Goal: Check status: Check status

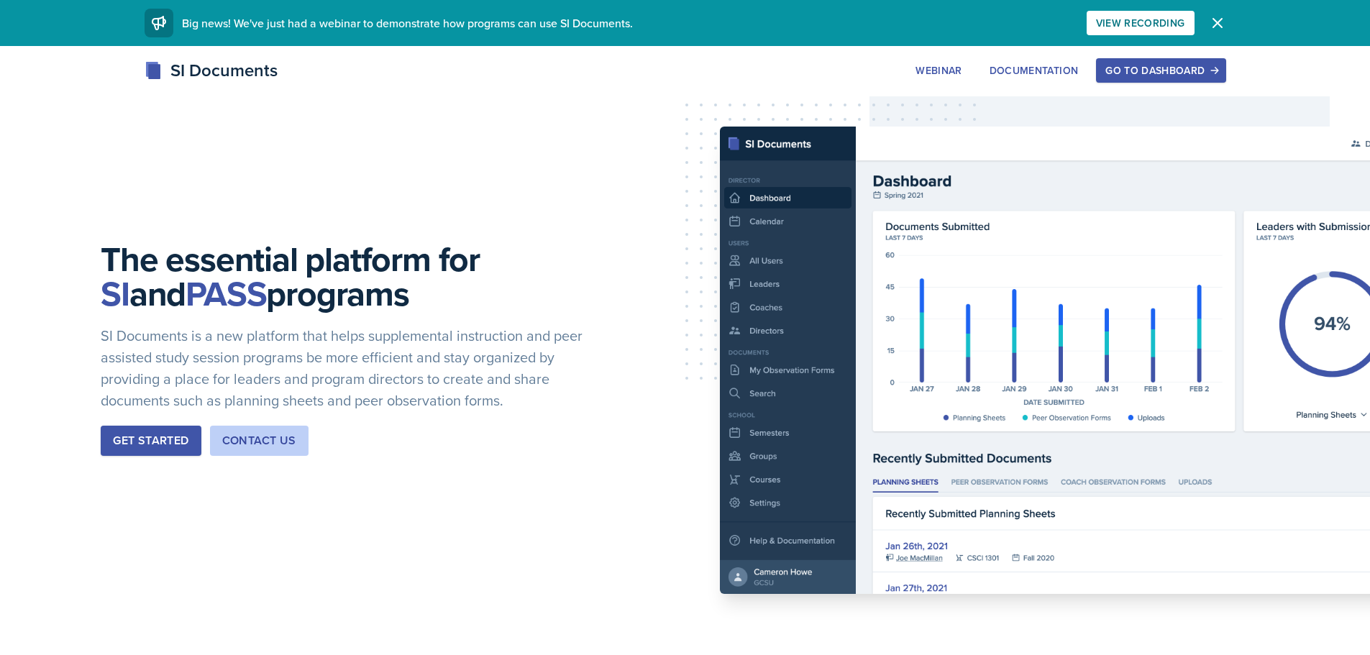
click at [1180, 70] on div "Go to Dashboard" at bounding box center [1160, 71] width 111 height 12
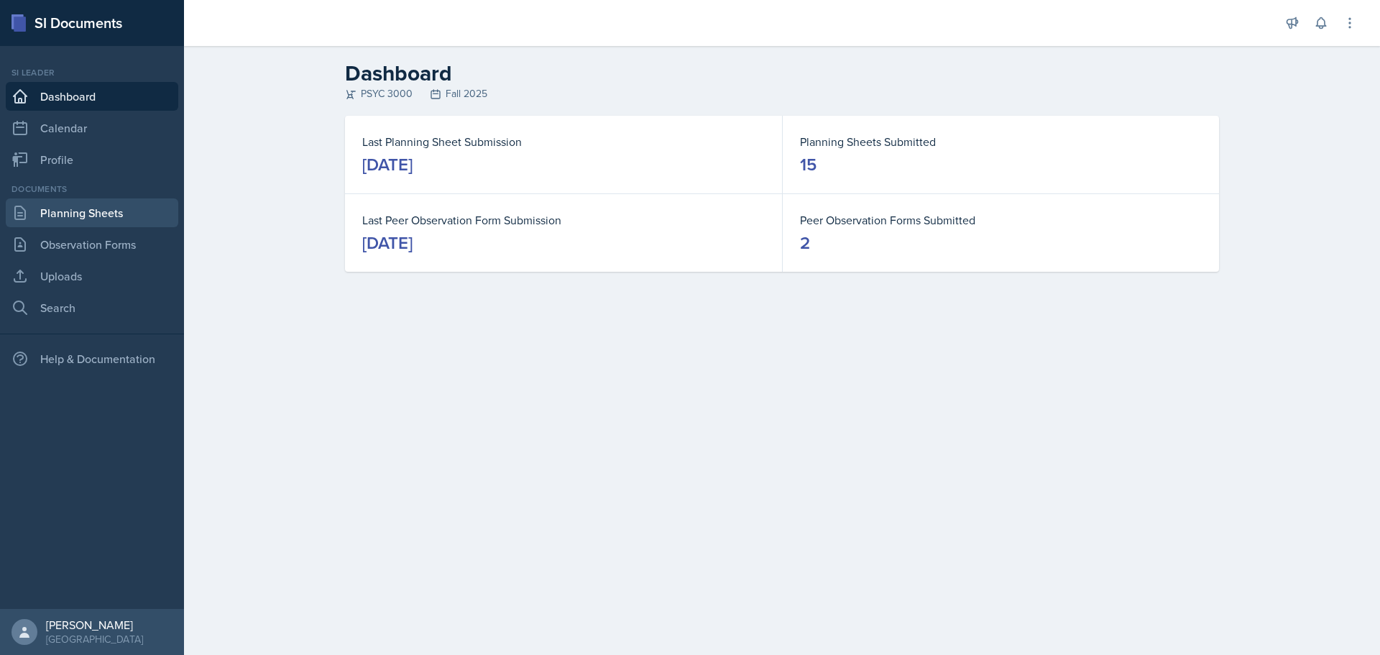
click at [46, 217] on link "Planning Sheets" at bounding box center [92, 212] width 173 height 29
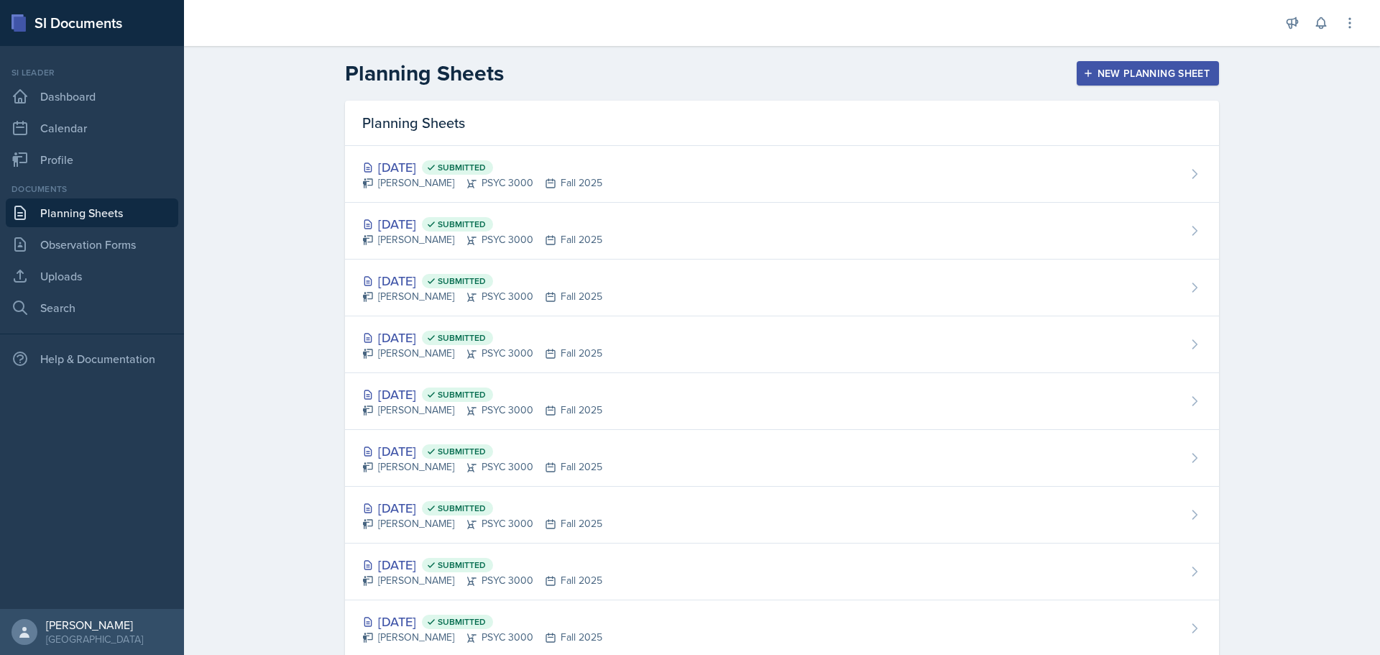
drag, startPoint x: 562, startPoint y: 243, endPoint x: 651, endPoint y: 234, distance: 89.6
click at [563, 243] on div "[PERSON_NAME] PSYC 3000 Fall 2025" at bounding box center [482, 239] width 240 height 15
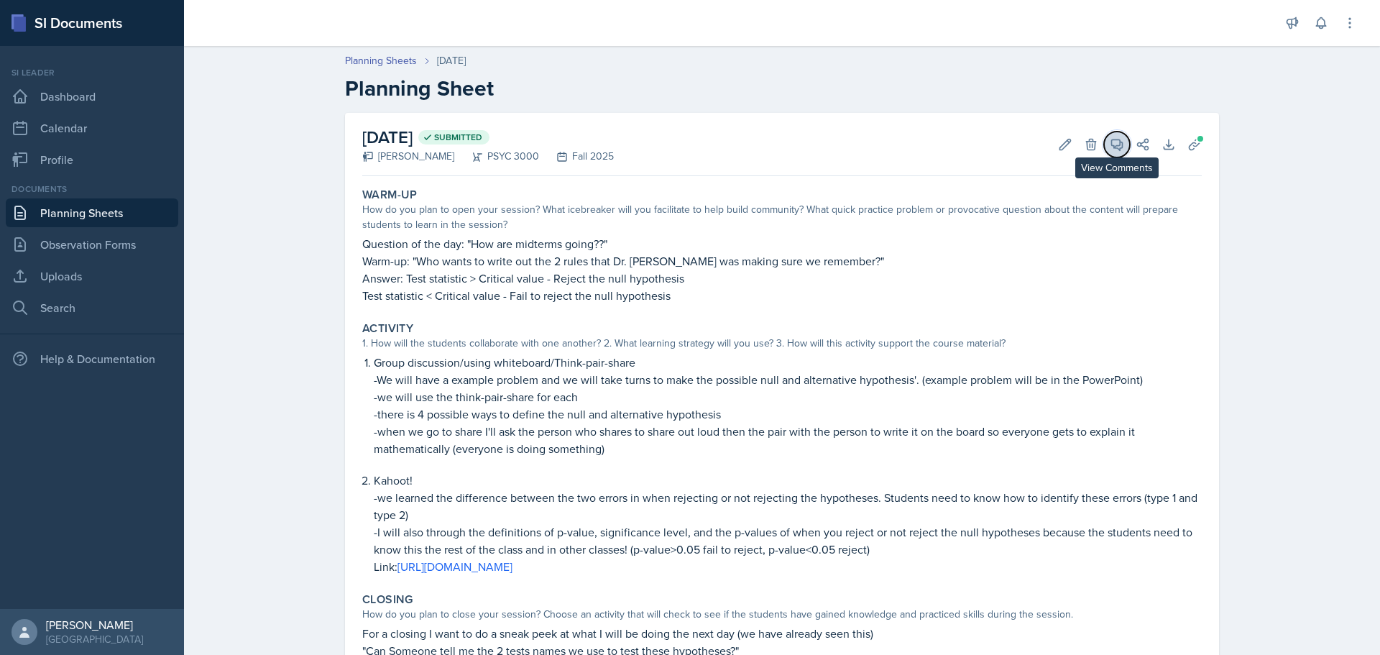
click at [1111, 140] on icon at bounding box center [1117, 144] width 14 height 14
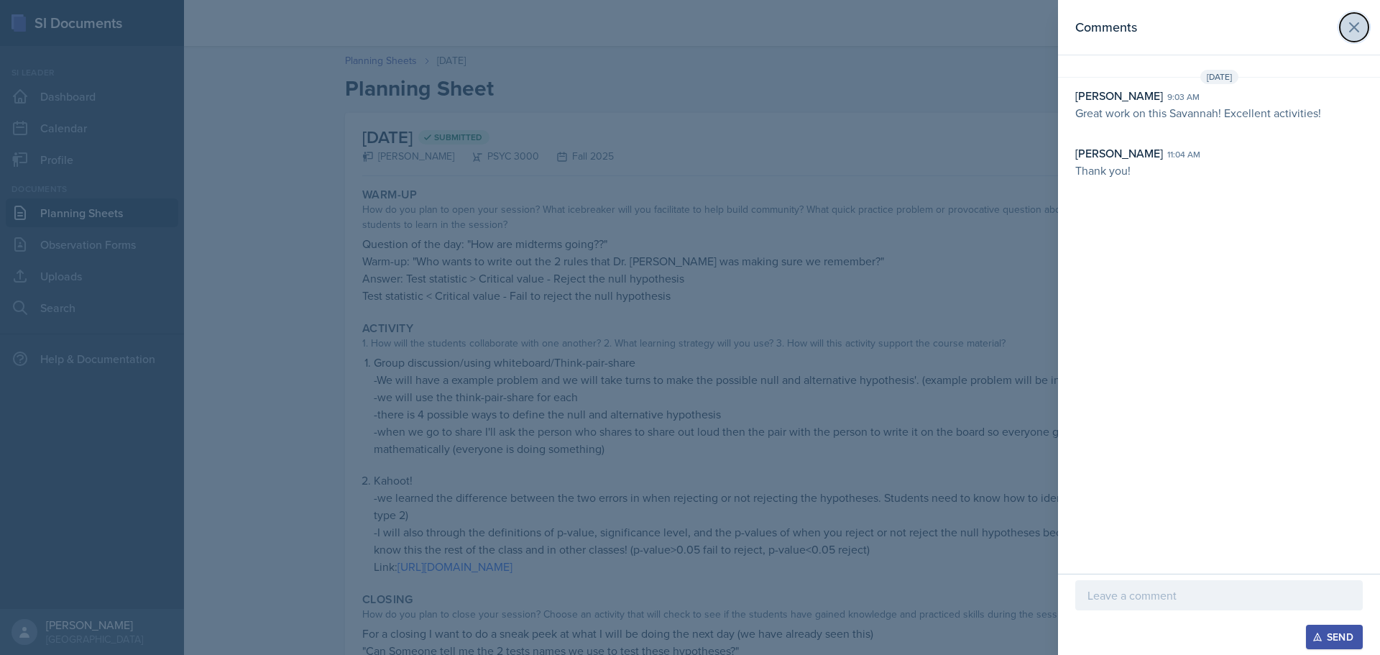
click at [1363, 25] on button at bounding box center [1354, 27] width 29 height 29
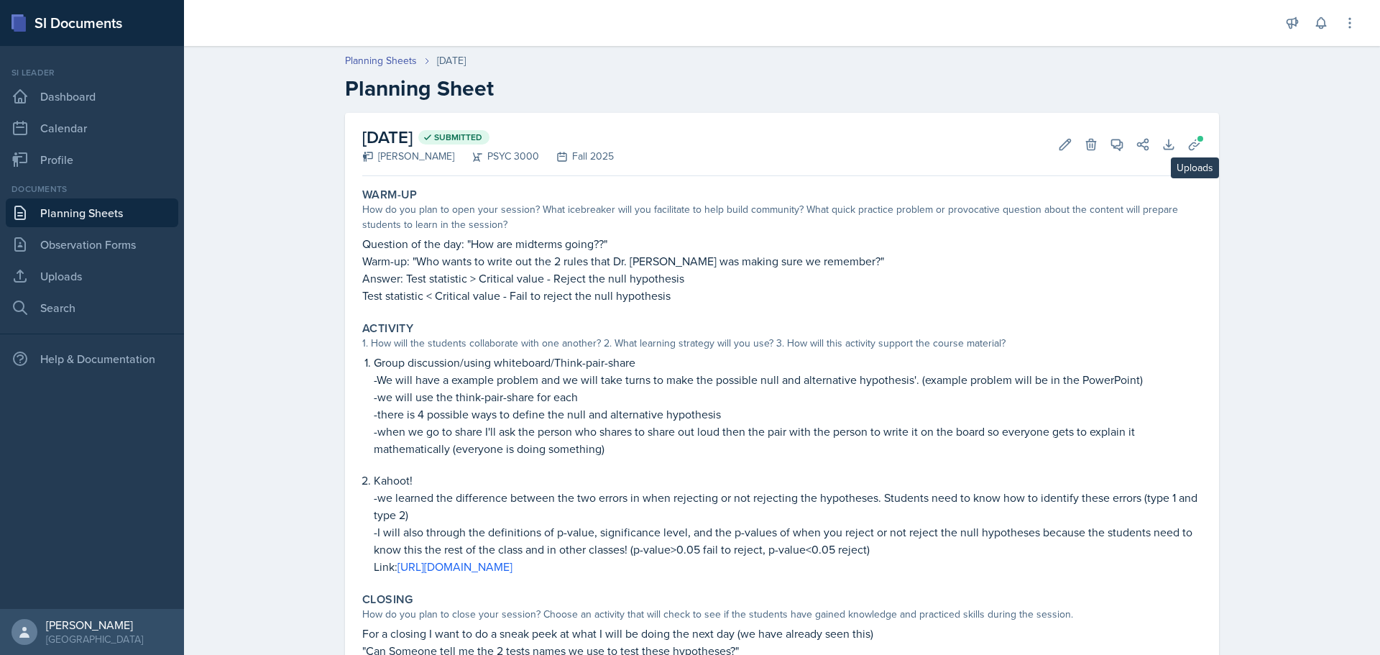
click at [1195, 129] on div "[DATE] Submitted [PERSON_NAME] PSYC 3000 Fall 2025 Edit Delete View Comments Co…" at bounding box center [782, 144] width 840 height 63
click at [1191, 142] on icon at bounding box center [1195, 144] width 14 height 14
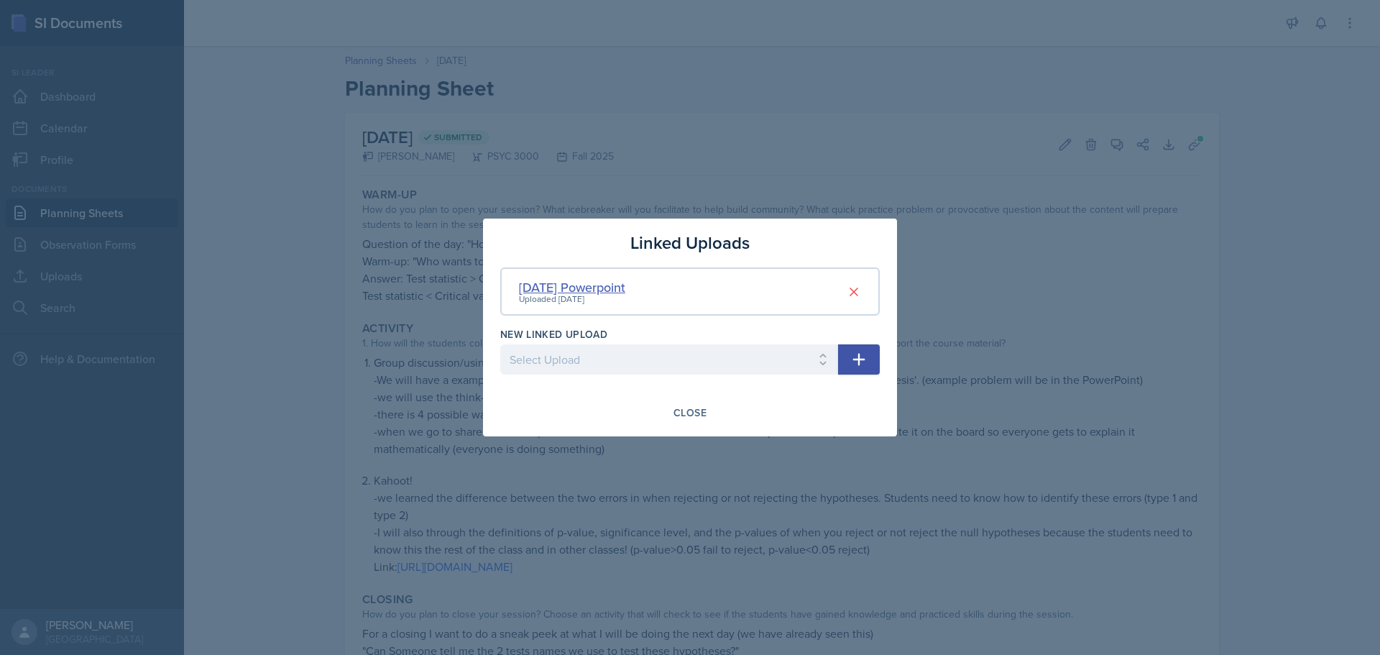
click at [590, 278] on div "[DATE] Powerpoint" at bounding box center [572, 287] width 106 height 19
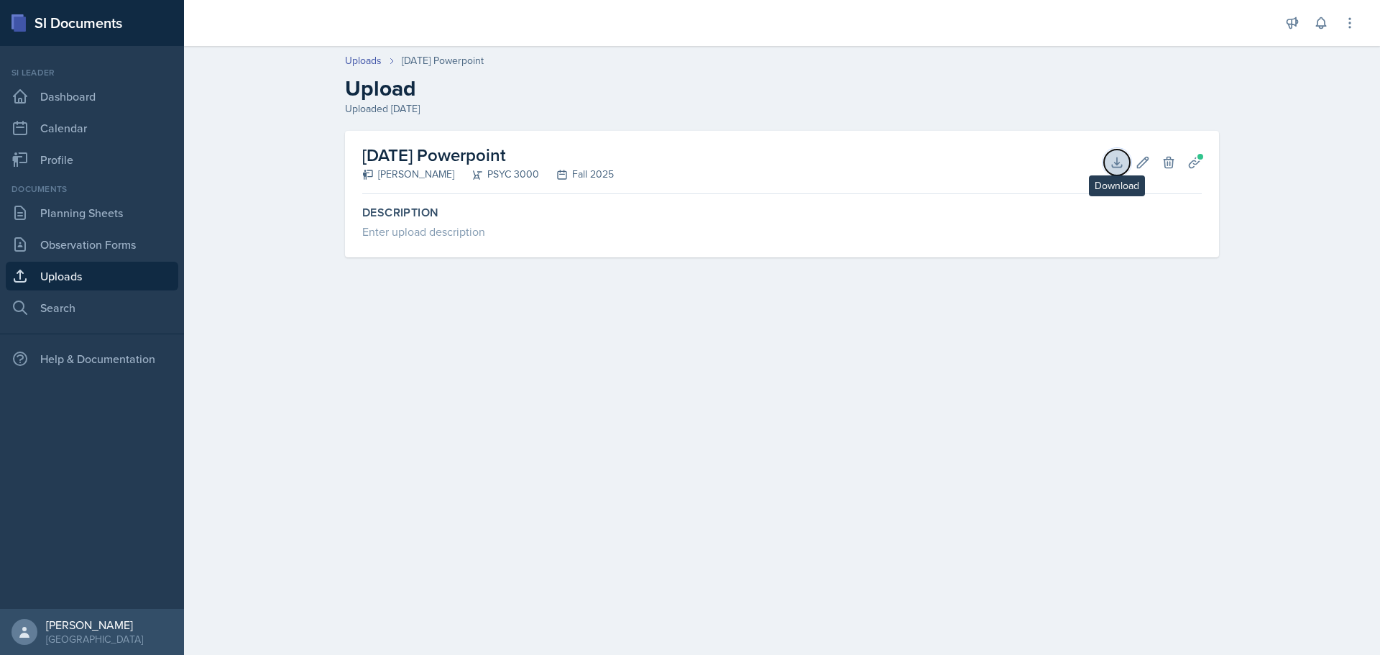
click at [1123, 169] on icon at bounding box center [1117, 162] width 14 height 14
click at [111, 206] on link "Planning Sheets" at bounding box center [92, 212] width 173 height 29
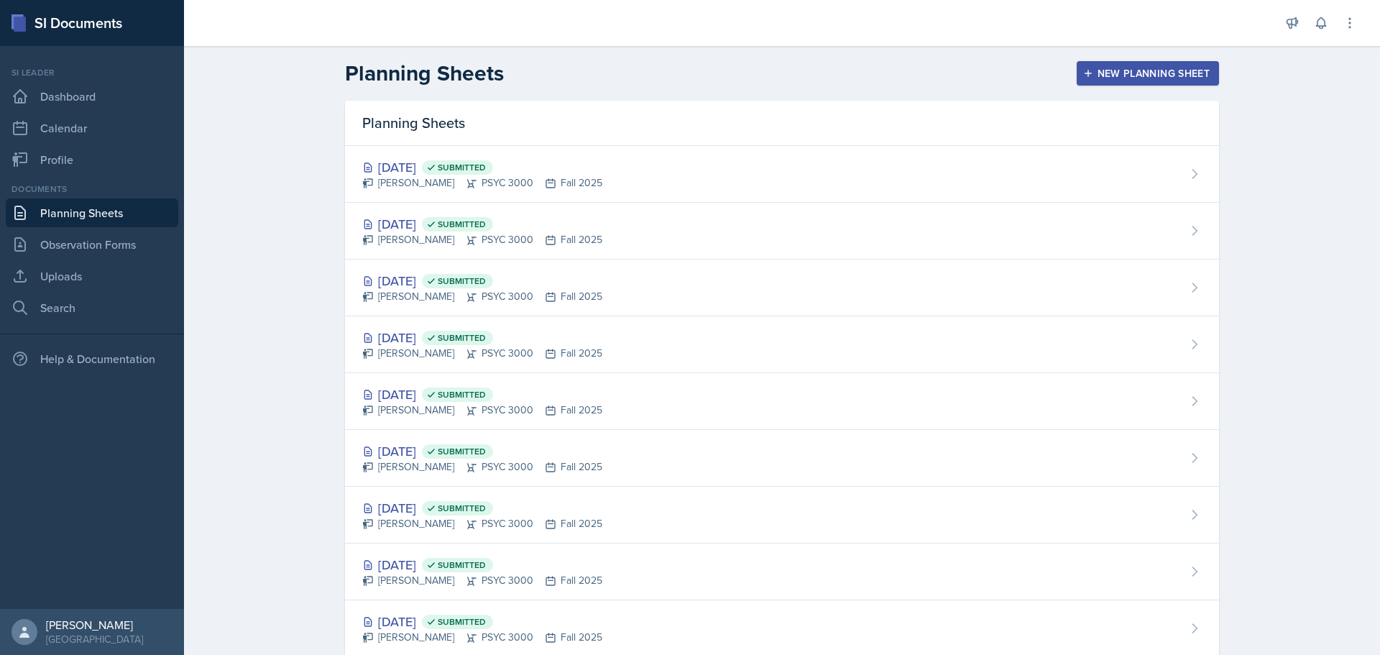
click at [497, 216] on div "[DATE] Submitted" at bounding box center [482, 223] width 240 height 19
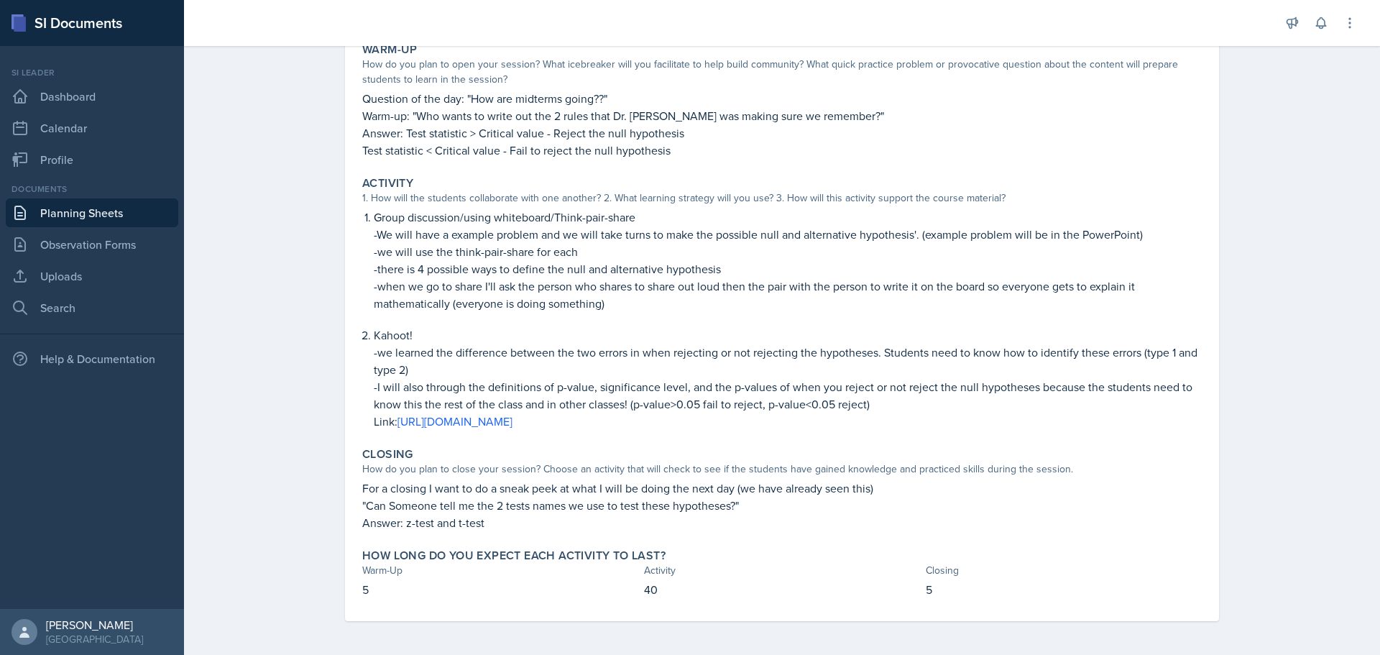
scroll to position [146, 0]
click at [513, 423] on link "[URL][DOMAIN_NAME]" at bounding box center [455, 421] width 115 height 16
